Goal: Check status: Check status

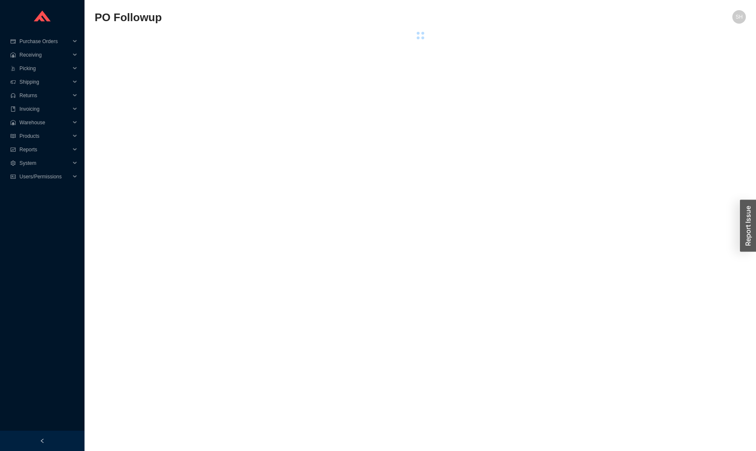
select select "5"
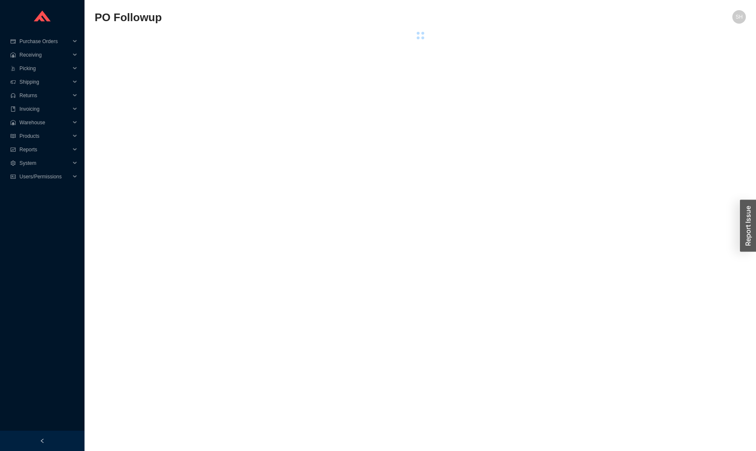
select select "5"
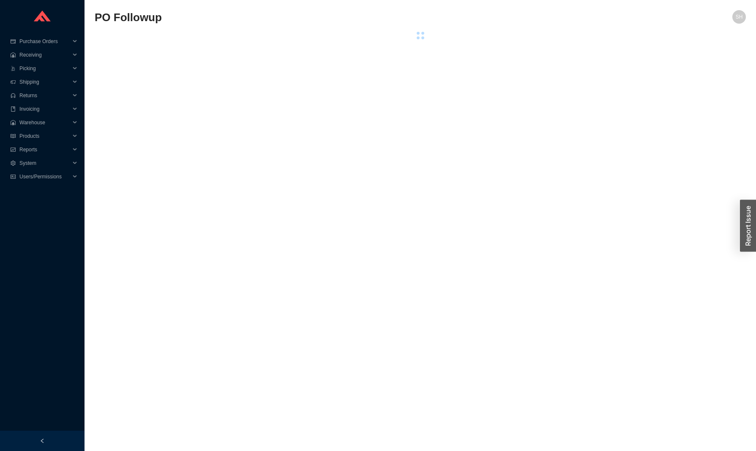
select select "5"
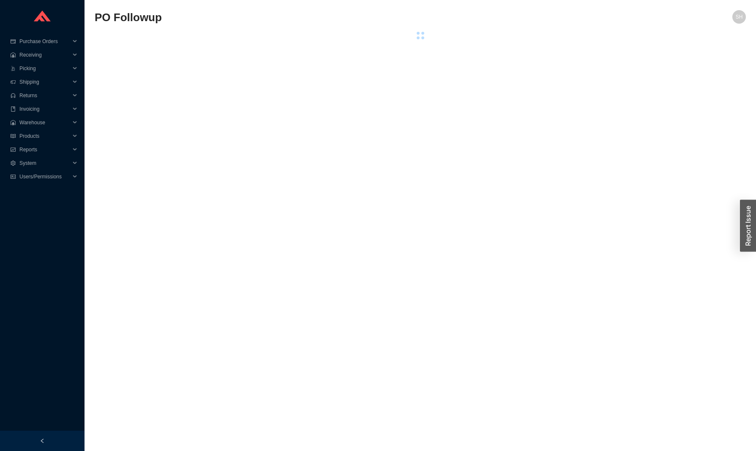
select select "5"
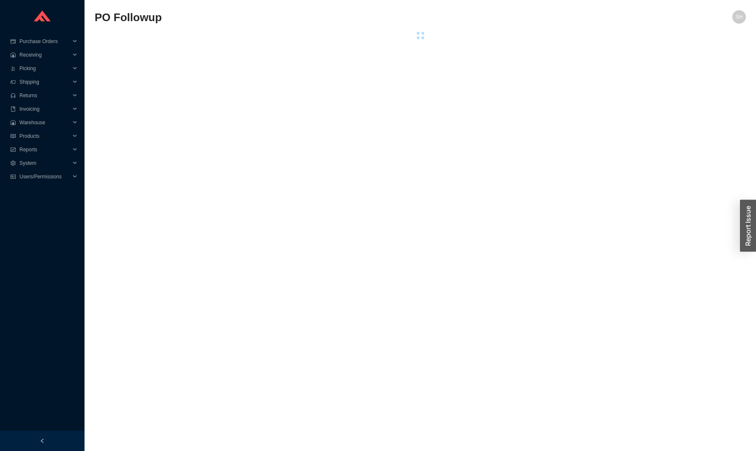
select select "5"
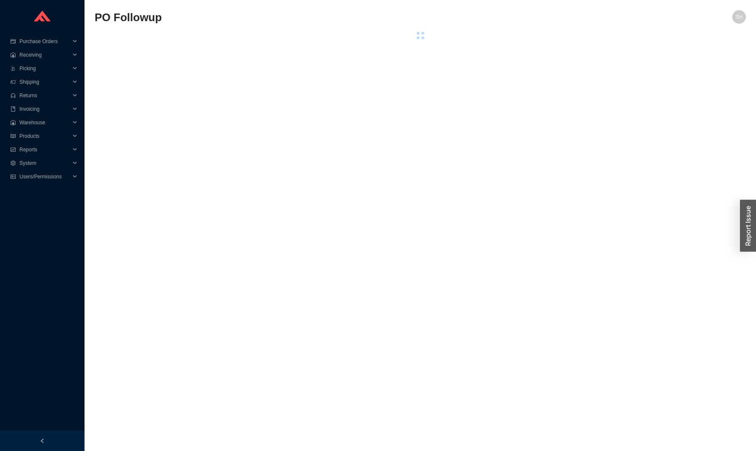
select select "5"
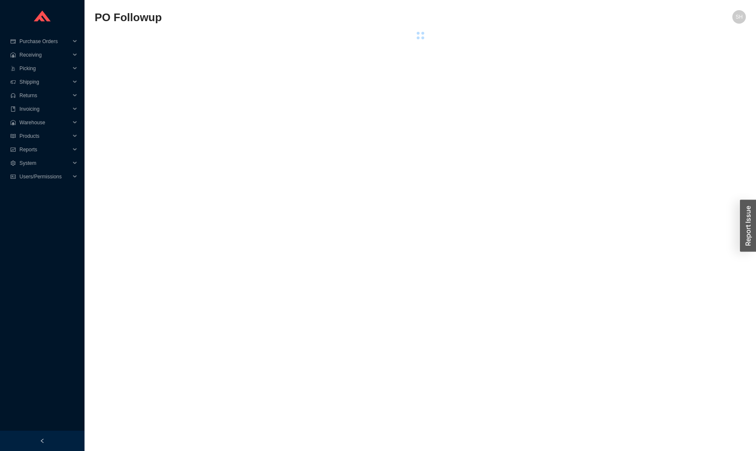
select select "5"
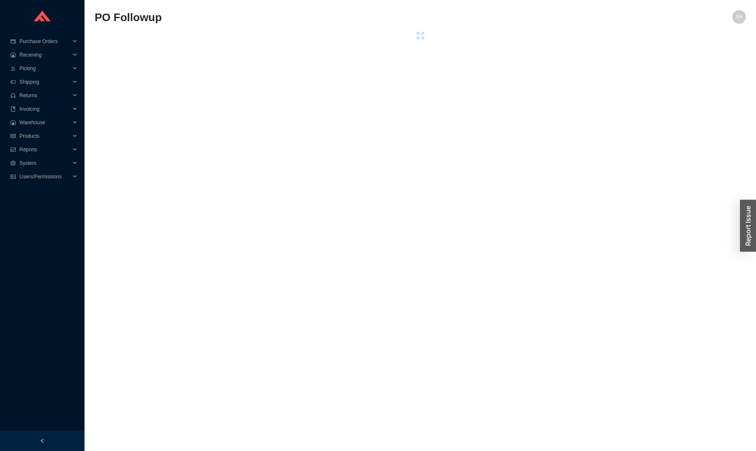
select select "5"
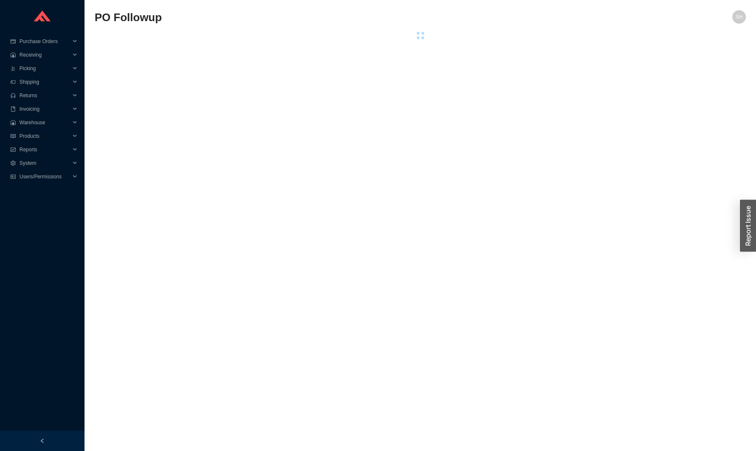
select select "5"
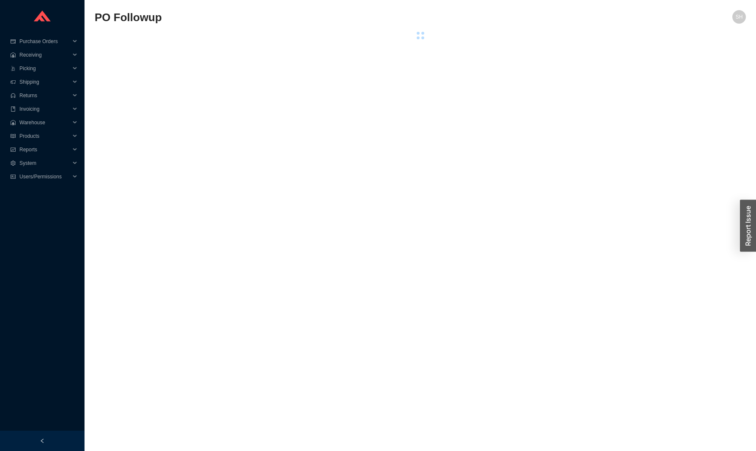
select select "5"
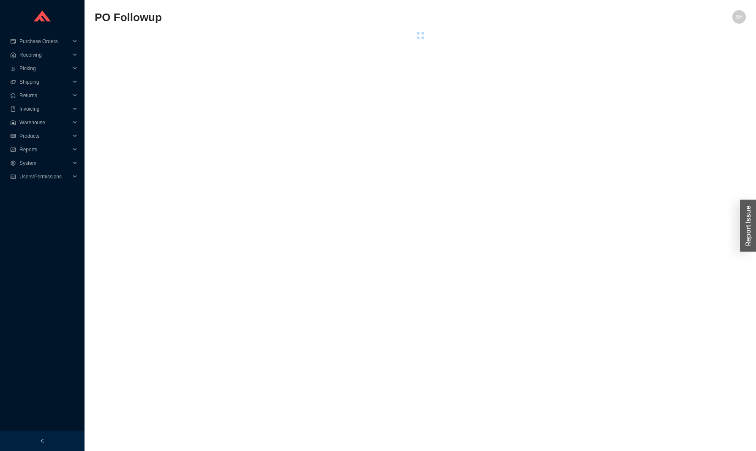
select select "5"
select select "2"
select select "5"
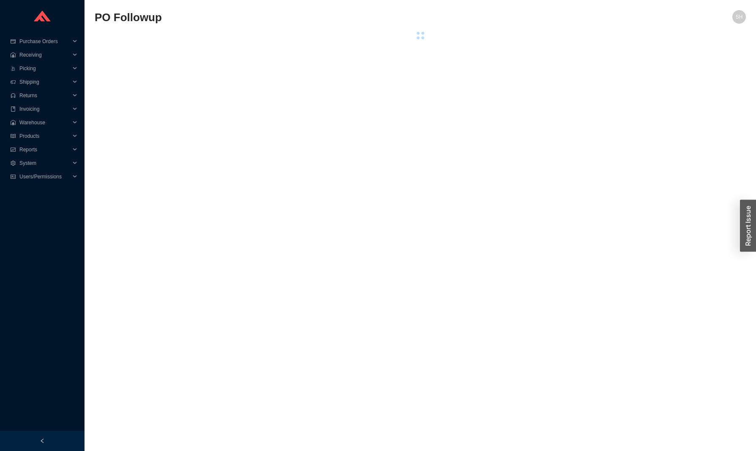
select select "5"
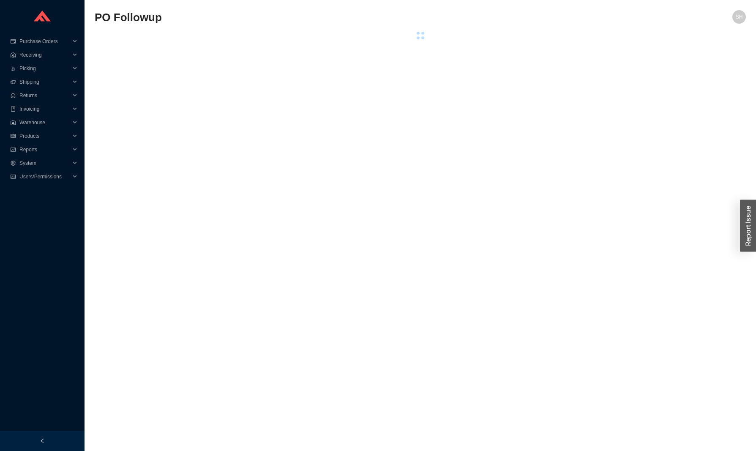
select select "5"
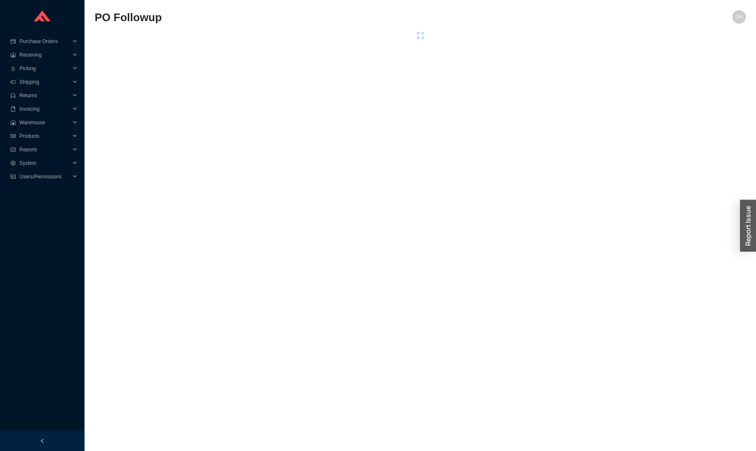
select select "5"
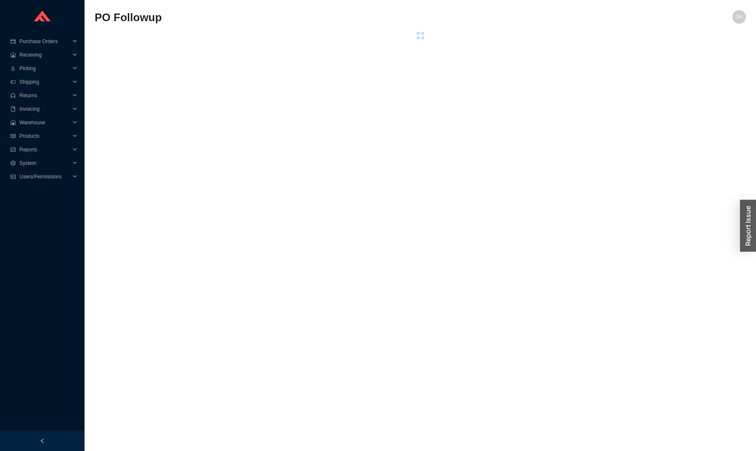
select select "5"
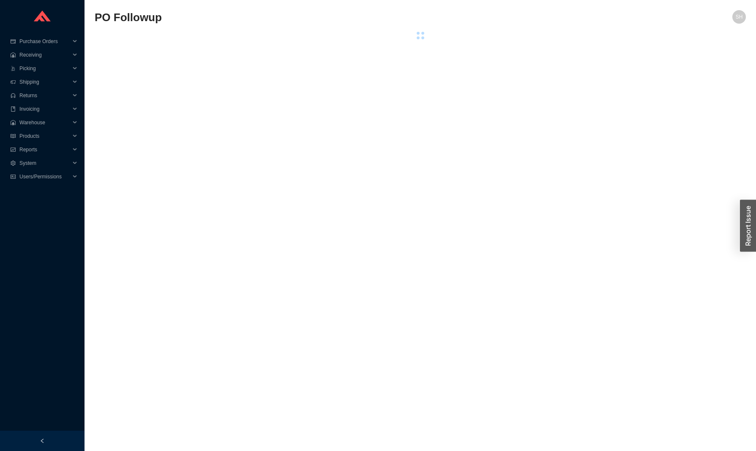
select select "5"
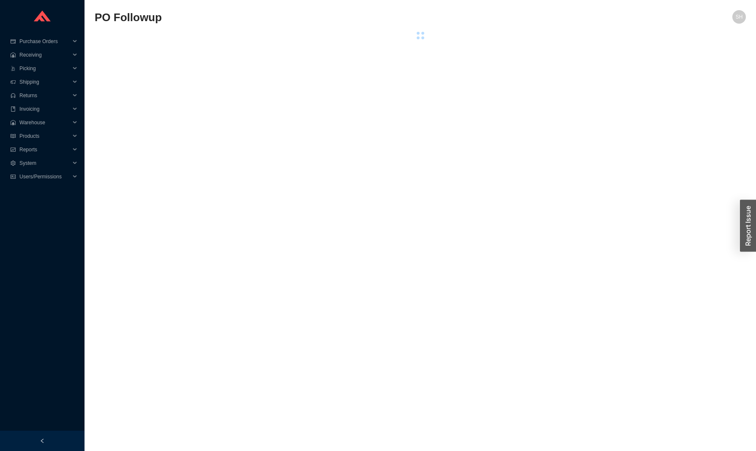
select select "5"
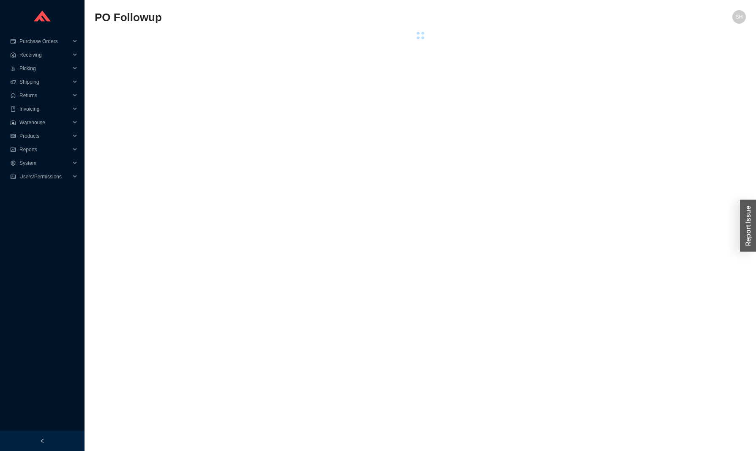
select select "5"
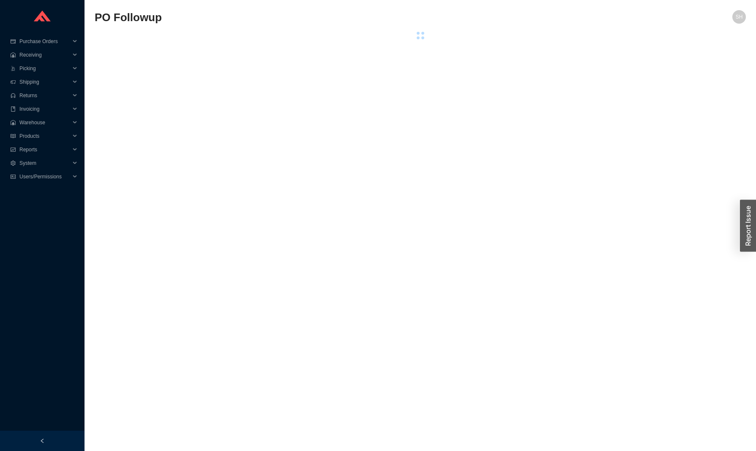
select select "5"
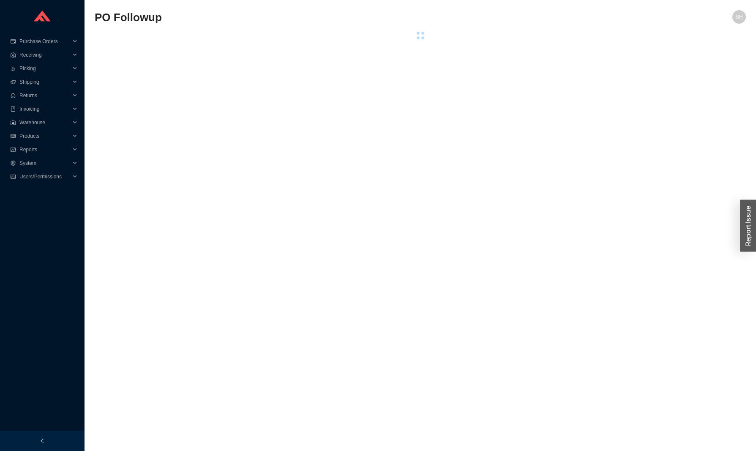
select select "5"
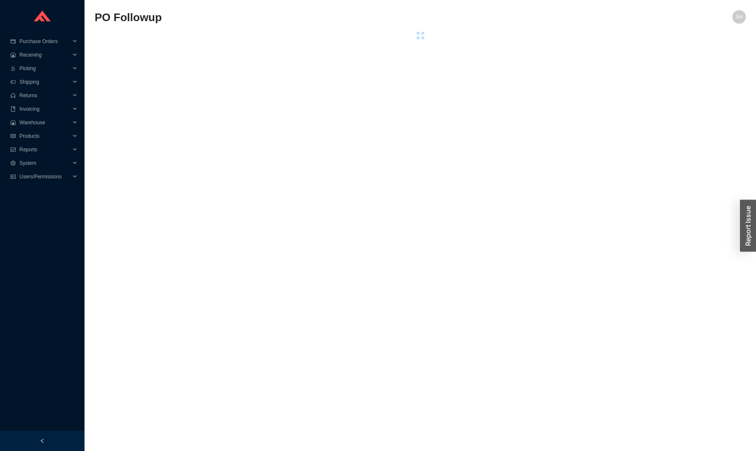
select select "5"
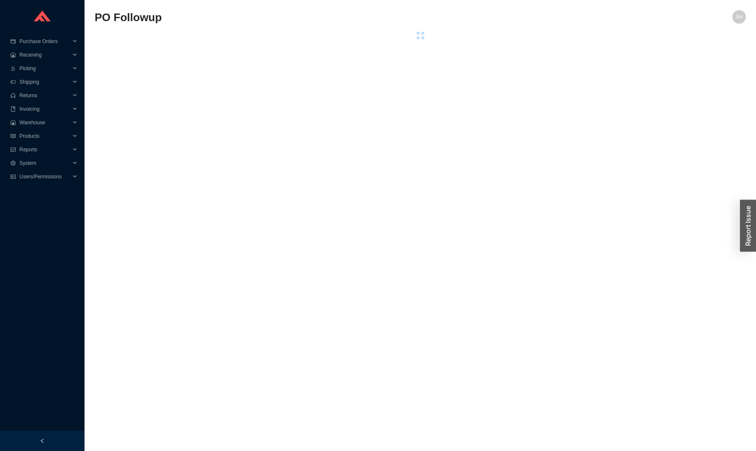
select select "5"
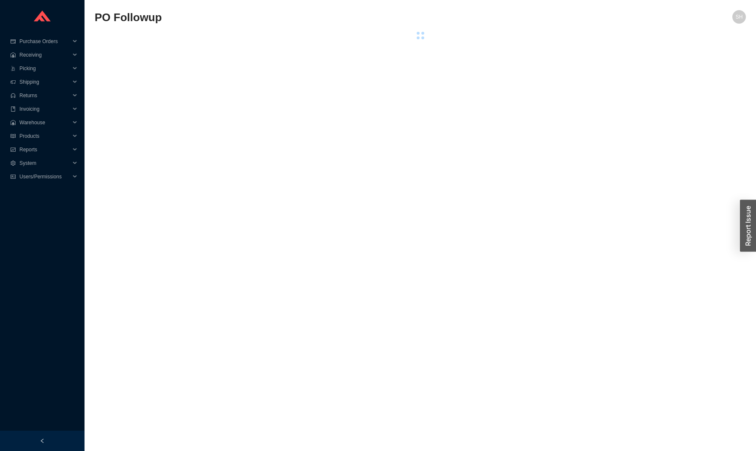
select select "5"
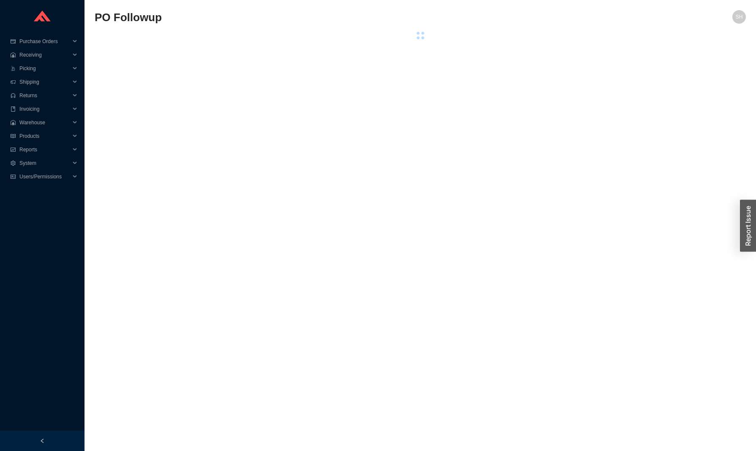
select select "5"
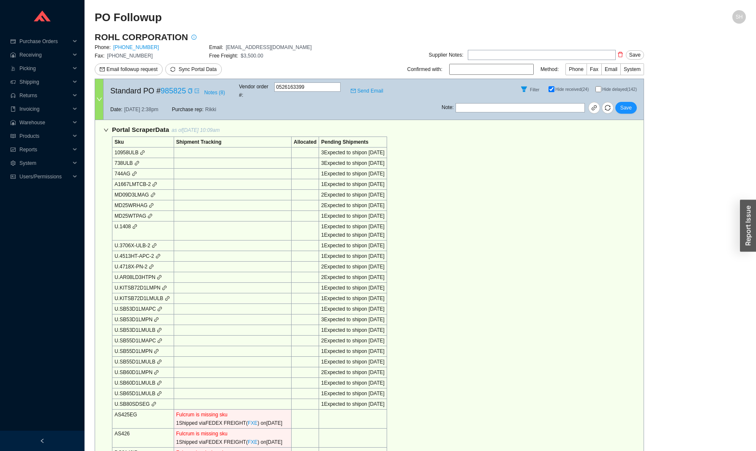
click at [549, 89] on input "Hide received (24)" at bounding box center [552, 89] width 6 height 6
checkbox input "false"
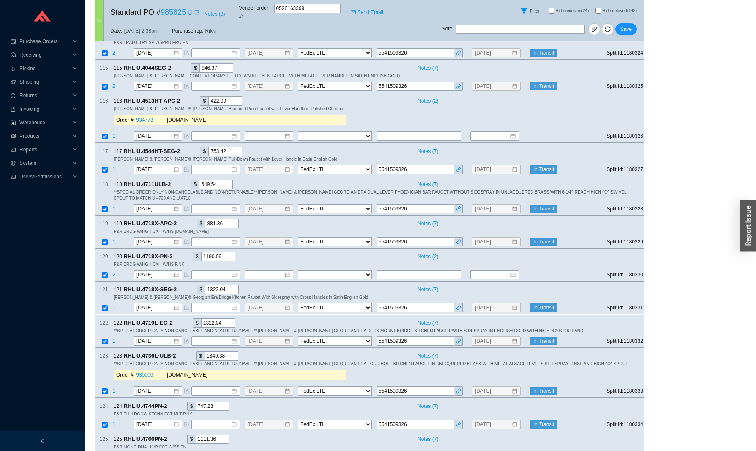
scroll to position [7052, 0]
